Goal: Task Accomplishment & Management: Use online tool/utility

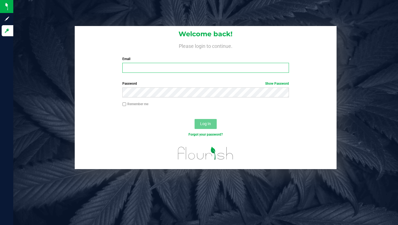
click at [147, 68] on input "Email" at bounding box center [205, 68] width 166 height 10
type input "[PERSON_NAME][EMAIL_ADDRESS][DOMAIN_NAME]"
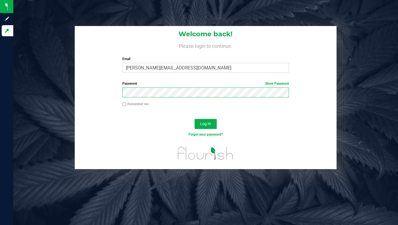
click at [194, 119] on button "Log In" at bounding box center [205, 124] width 22 height 10
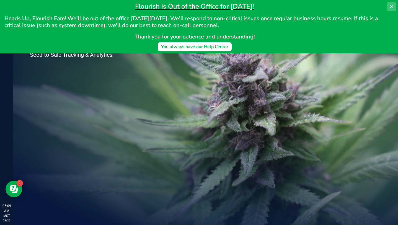
click at [391, 7] on icon at bounding box center [391, 6] width 4 height 4
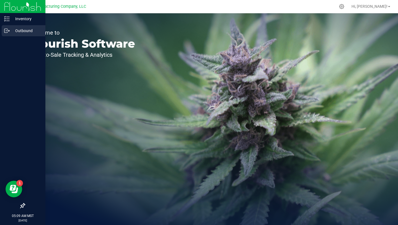
click at [20, 33] on p "Outbound" at bounding box center [26, 30] width 33 height 7
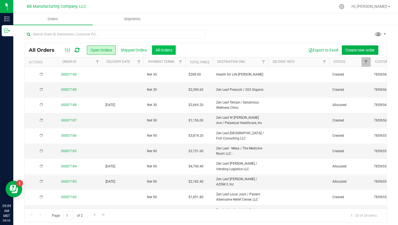
click at [169, 51] on button "All Orders" at bounding box center [164, 49] width 24 height 9
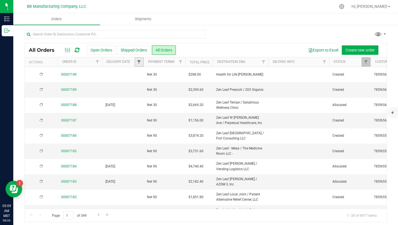
click at [139, 64] on span "Filter" at bounding box center [139, 62] width 4 height 4
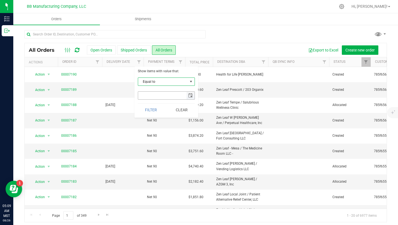
click at [190, 93] on span "select" at bounding box center [190, 95] width 4 height 4
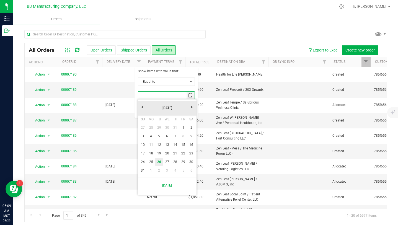
click at [159, 163] on link "26" at bounding box center [159, 162] width 8 height 9
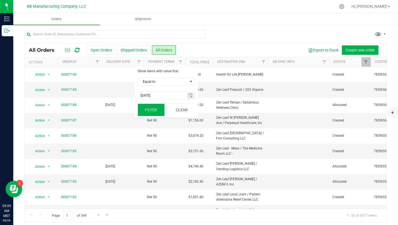
click at [151, 110] on button "Filter" at bounding box center [151, 110] width 27 height 12
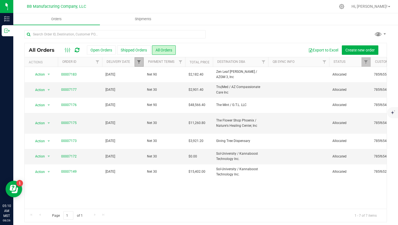
click at [140, 63] on span "Filter" at bounding box center [139, 62] width 4 height 4
click at [190, 95] on span "select" at bounding box center [190, 95] width 4 height 4
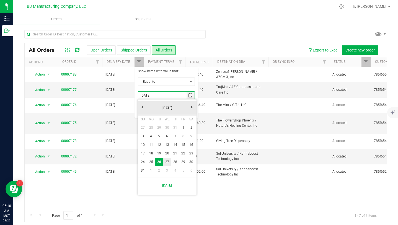
click at [168, 163] on link "27" at bounding box center [167, 162] width 8 height 9
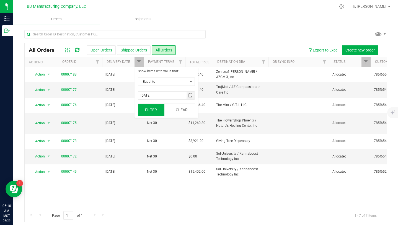
click at [152, 108] on button "Filter" at bounding box center [151, 110] width 27 height 12
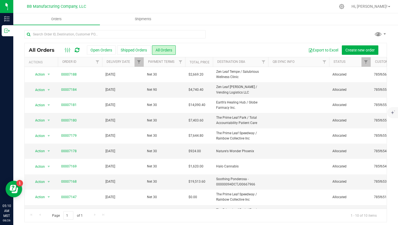
scroll to position [11, 0]
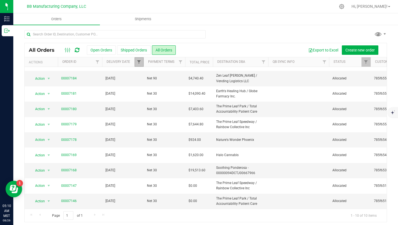
click at [140, 63] on span "Filter" at bounding box center [139, 62] width 4 height 4
click at [190, 96] on span "select" at bounding box center [190, 95] width 4 height 4
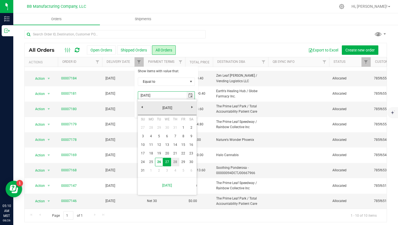
click at [175, 161] on link "28" at bounding box center [175, 162] width 8 height 9
type input "[DATE]"
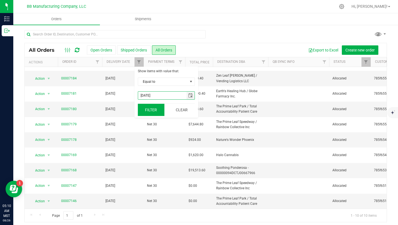
click at [152, 110] on button "Filter" at bounding box center [151, 110] width 27 height 12
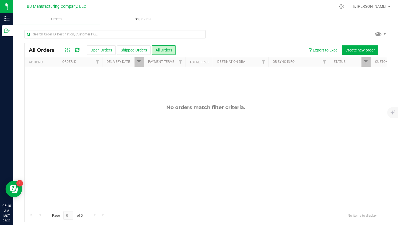
click at [148, 20] on span "Shipments" at bounding box center [143, 19] width 32 height 5
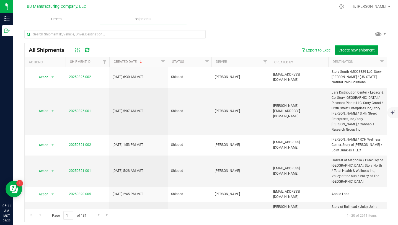
click at [346, 53] on button "Create new shipment" at bounding box center [356, 49] width 43 height 9
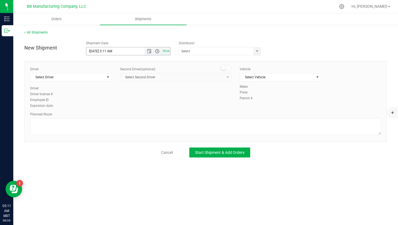
click at [157, 53] on span "Open the time view" at bounding box center [157, 51] width 4 height 4
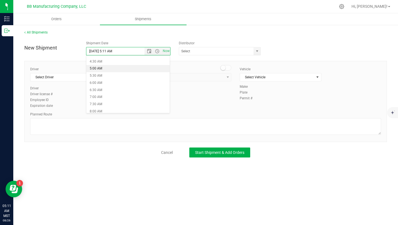
scroll to position [61, 0]
click at [115, 92] on li "6:30 AM" at bounding box center [127, 91] width 83 height 7
type input "[DATE] 6:30 AM"
click at [109, 78] on span "select" at bounding box center [108, 77] width 4 height 4
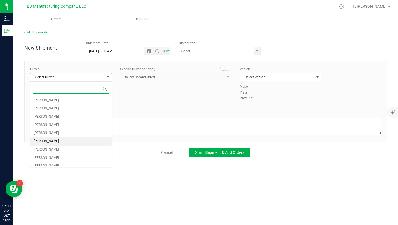
click at [77, 138] on li "[PERSON_NAME]" at bounding box center [70, 141] width 81 height 8
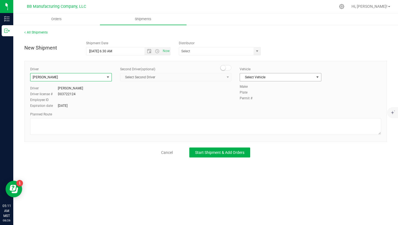
click at [314, 78] on span "select" at bounding box center [317, 77] width 7 height 8
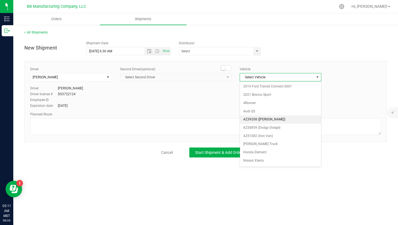
click at [288, 121] on li "AZ39208 ([PERSON_NAME])" at bounding box center [280, 119] width 81 height 8
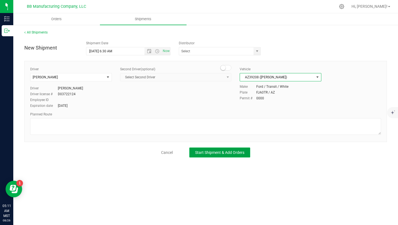
click at [247, 154] on button "Start Shipment & Add Orders" at bounding box center [219, 152] width 61 height 10
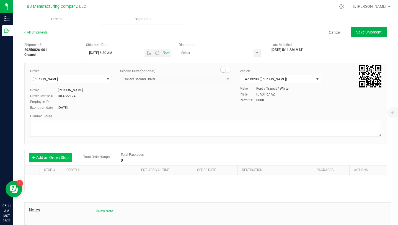
click at [69, 154] on button "Add an Order/Stop" at bounding box center [50, 157] width 43 height 9
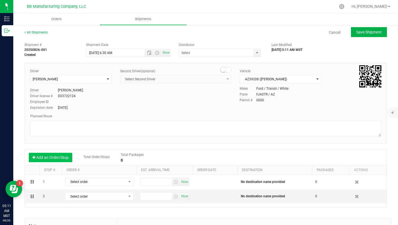
click at [69, 154] on button "Add an Order/Stop" at bounding box center [50, 157] width 43 height 9
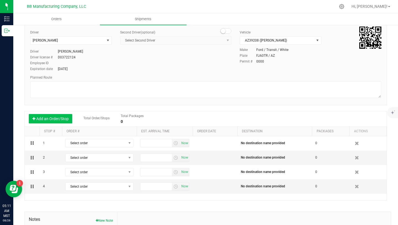
scroll to position [45, 0]
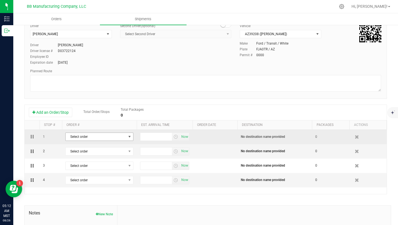
click at [131, 137] on span "select" at bounding box center [129, 136] width 4 height 4
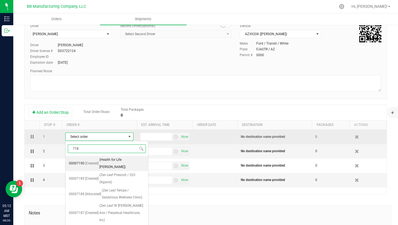
type input "7183"
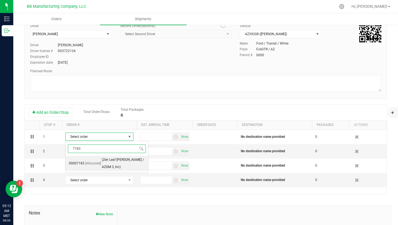
click at [123, 160] on span "(Zen Leaf [PERSON_NAME] / AZGM 3, Inc)" at bounding box center [123, 163] width 43 height 14
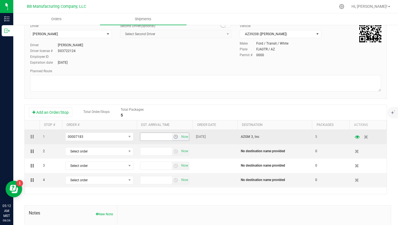
click at [176, 139] on span "select" at bounding box center [175, 136] width 4 height 4
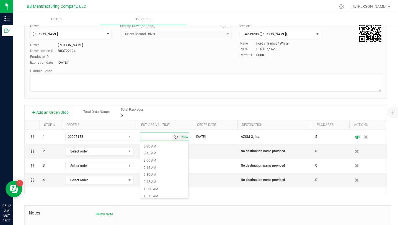
scroll to position [243, 0]
click at [159, 155] on li "9:00 AM" at bounding box center [164, 158] width 48 height 7
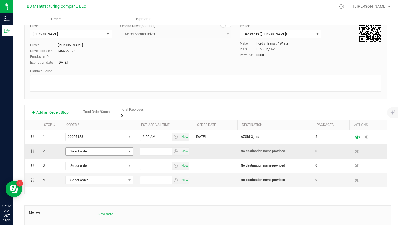
click at [130, 152] on span "select" at bounding box center [129, 151] width 4 height 4
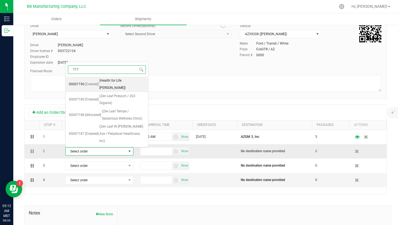
type input "7173"
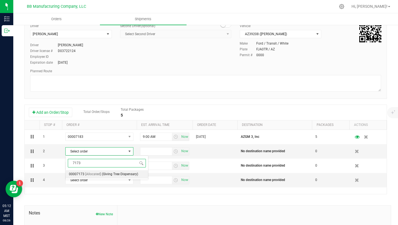
click at [115, 175] on span "(Giving Tree Dispensary)" at bounding box center [120, 174] width 36 height 7
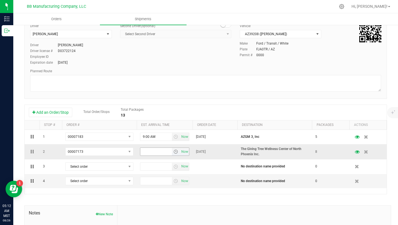
click at [175, 152] on span "select" at bounding box center [175, 151] width 4 height 4
click at [160, 182] on li "10:30 AM" at bounding box center [164, 181] width 48 height 7
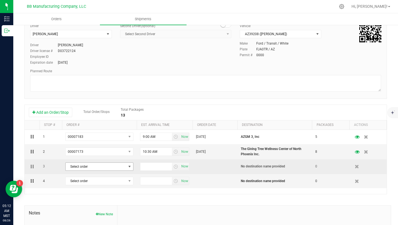
click at [131, 169] on span "select" at bounding box center [129, 167] width 7 height 8
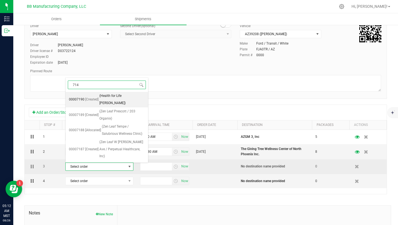
type input "7149"
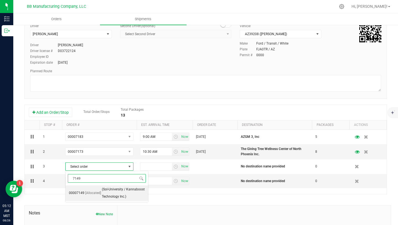
click at [125, 189] on span "(Sol-University / Kannaboost Technology Inc.)" at bounding box center [123, 193] width 43 height 14
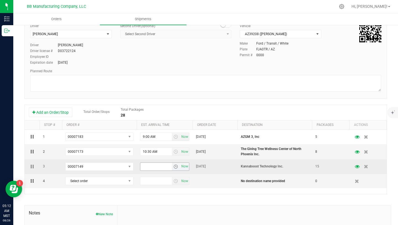
click at [176, 166] on span "select" at bounding box center [175, 166] width 4 height 4
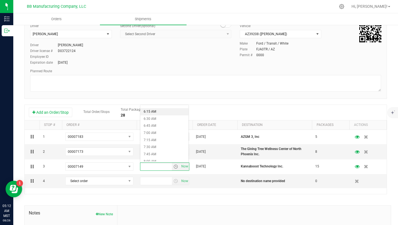
scroll to position [178, 0]
click at [163, 145] on li "7:30 AM" at bounding box center [164, 144] width 48 height 7
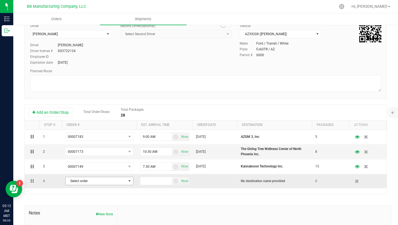
click at [129, 183] on span "select" at bounding box center [129, 181] width 4 height 4
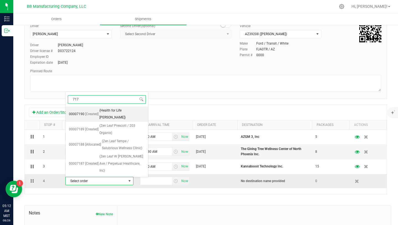
type input "7172"
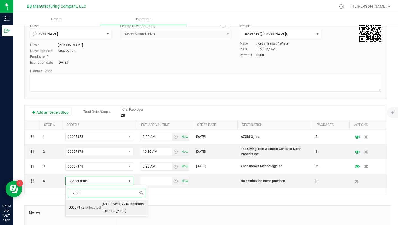
click at [124, 207] on span "(Sol-University / Kannaboost Technology Inc.)" at bounding box center [123, 208] width 43 height 14
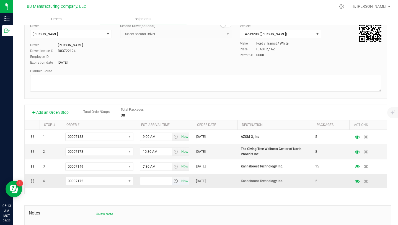
click at [175, 179] on span "select" at bounding box center [175, 181] width 4 height 4
click at [160, 155] on li "7:30 AM" at bounding box center [164, 155] width 48 height 7
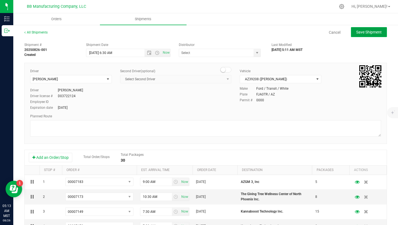
click at [370, 33] on span "Save Shipment" at bounding box center [368, 32] width 25 height 4
type input "[DATE] 1:30 PM"
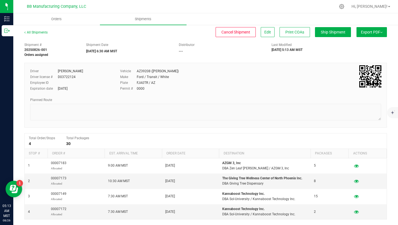
click at [370, 33] on span "Export PDF" at bounding box center [372, 32] width 22 height 4
click at [366, 44] on span "Manifest by Package ID" at bounding box center [363, 44] width 35 height 4
click at [378, 8] on span "Hi, [PERSON_NAME]!" at bounding box center [369, 6] width 36 height 4
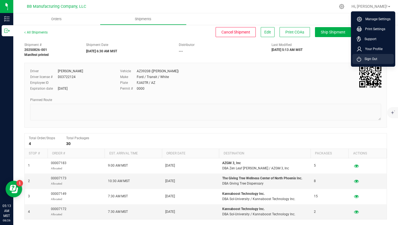
click at [374, 59] on span "Sign Out" at bounding box center [369, 59] width 16 height 6
